Goal: Navigation & Orientation: Find specific page/section

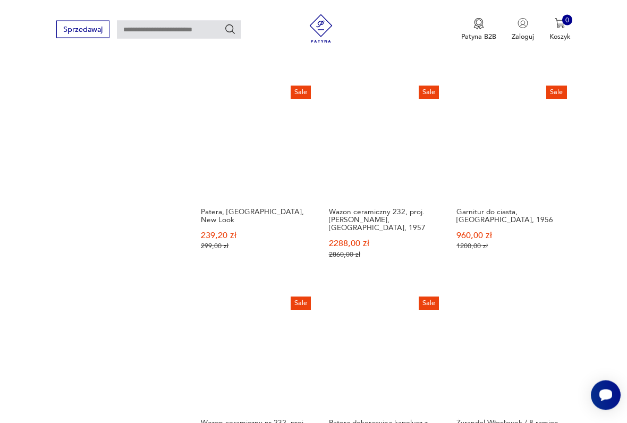
scroll to position [792, 0]
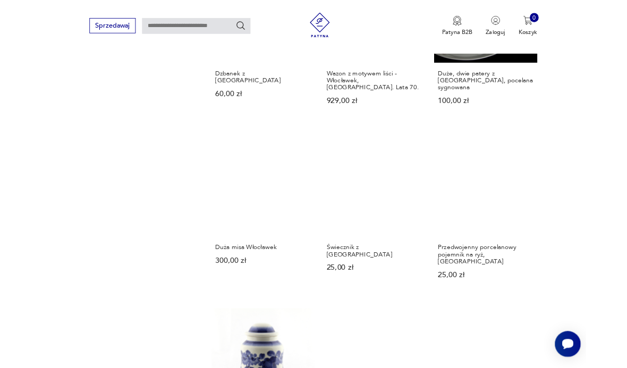
scroll to position [683, 0]
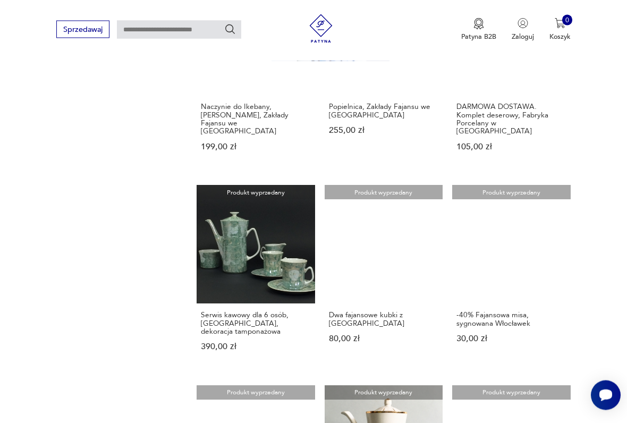
scroll to position [664, 0]
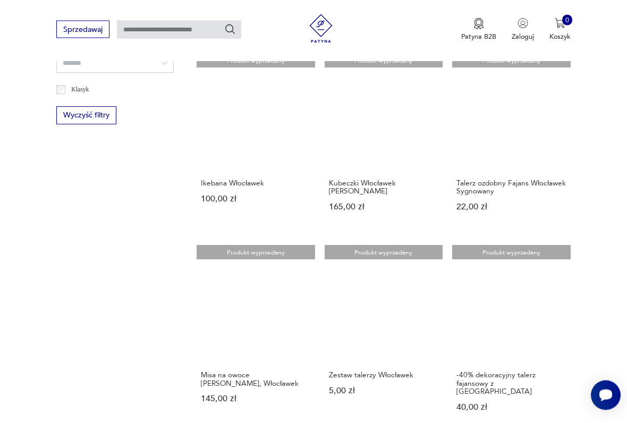
scroll to position [607, 0]
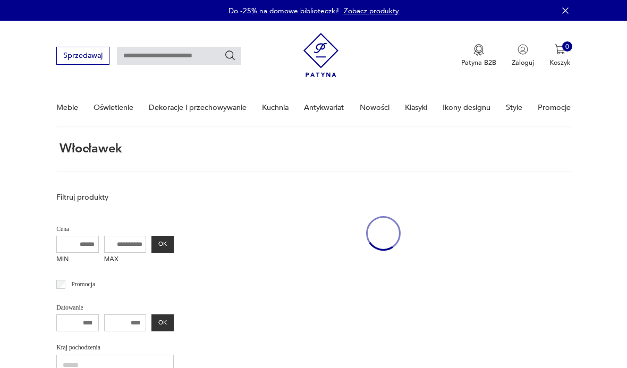
scroll to position [133, 0]
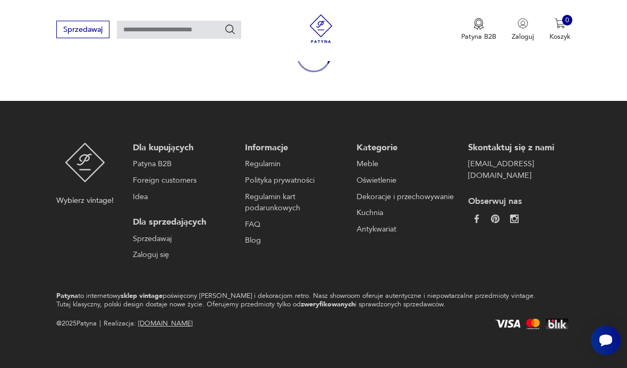
scroll to position [87, 0]
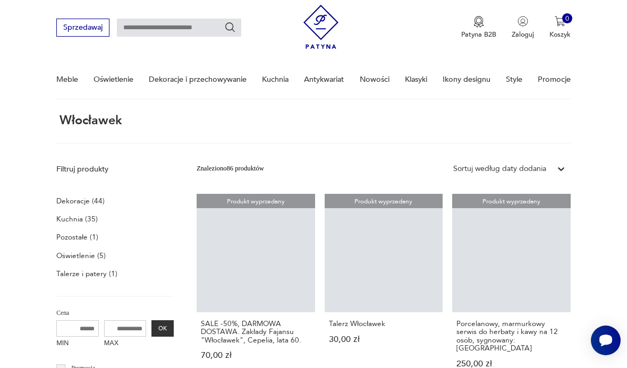
scroll to position [133, 0]
